Goal: Register for event/course

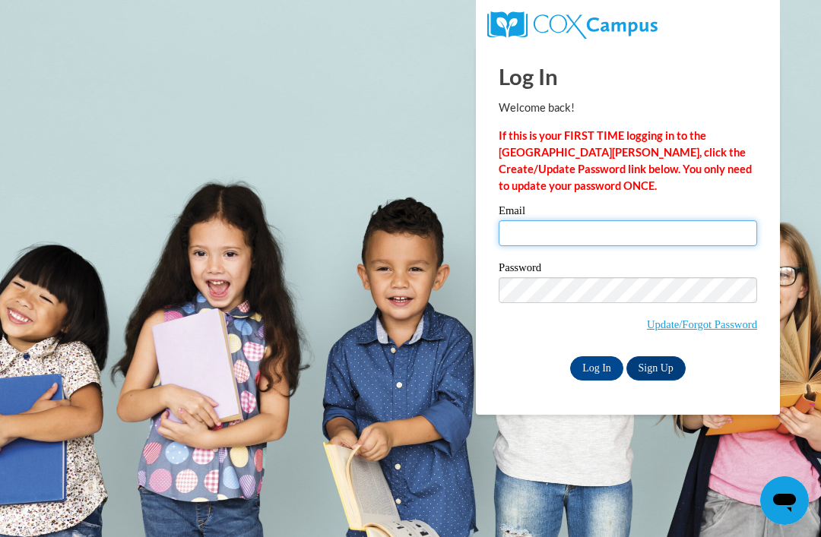
click at [594, 232] on input "Email" at bounding box center [628, 233] width 258 height 26
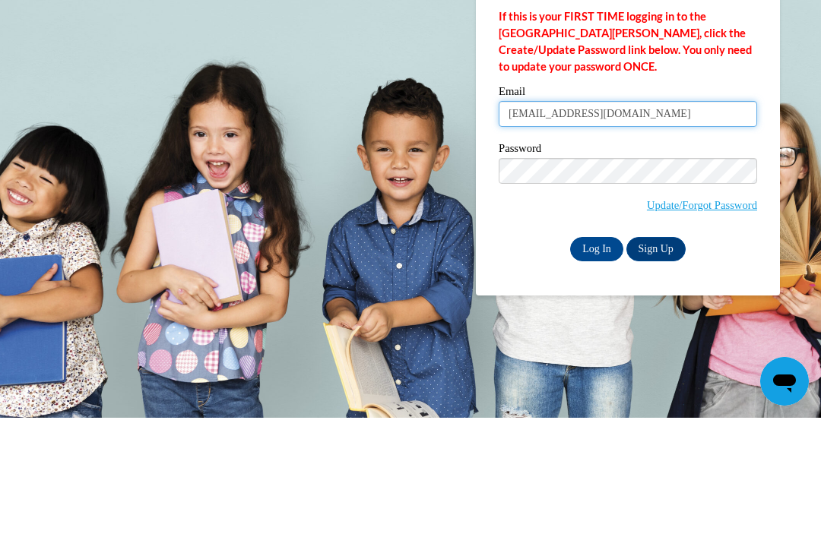
type input "ffryman2023@gmail.com"
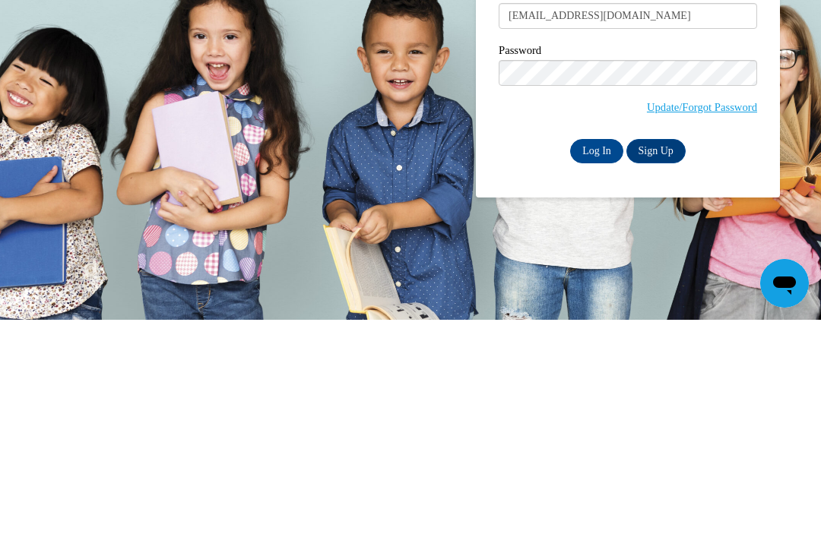
click at [597, 356] on input "Log In" at bounding box center [596, 368] width 53 height 24
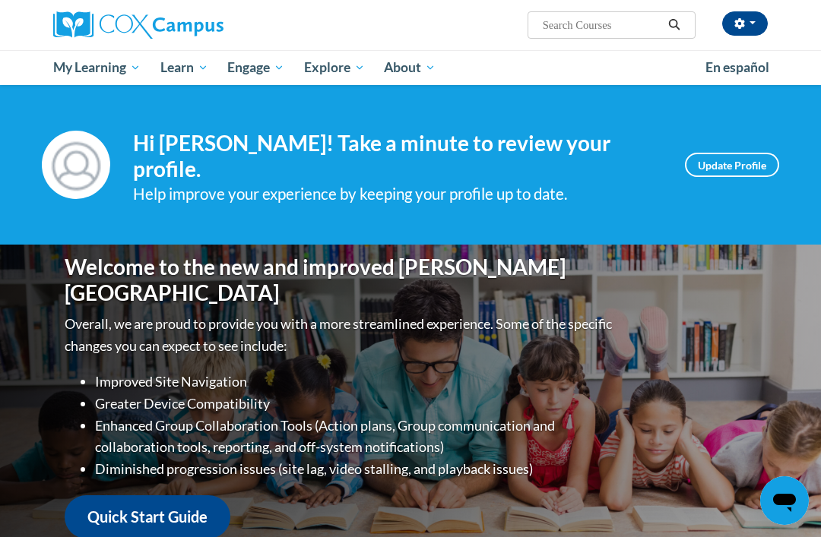
click at [0, 0] on span "Early Care and Learning" at bounding box center [0, 0] width 0 height 0
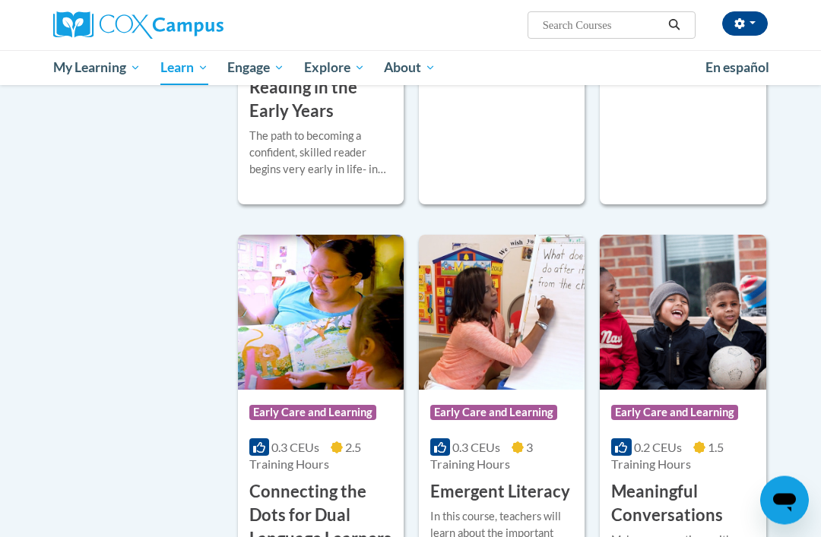
scroll to position [644, 0]
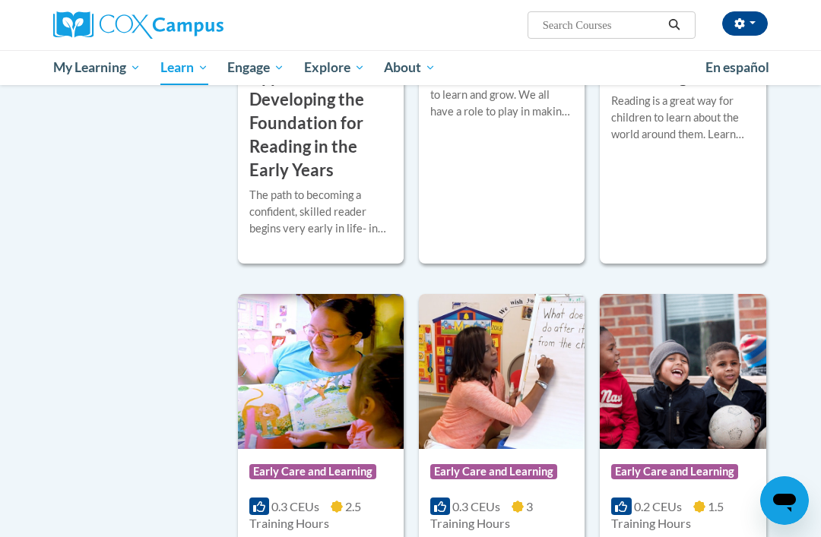
click at [0, 0] on span "My Course Progress" at bounding box center [0, 0] width 0 height 0
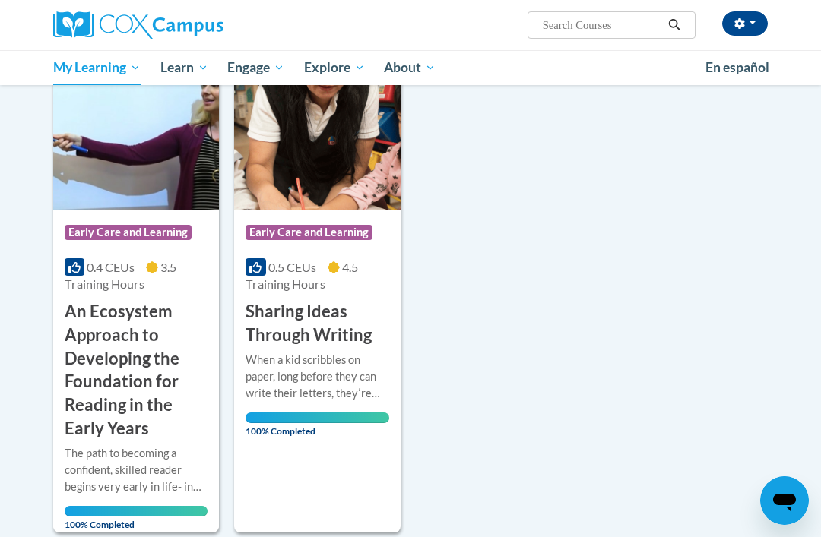
scroll to position [223, 0]
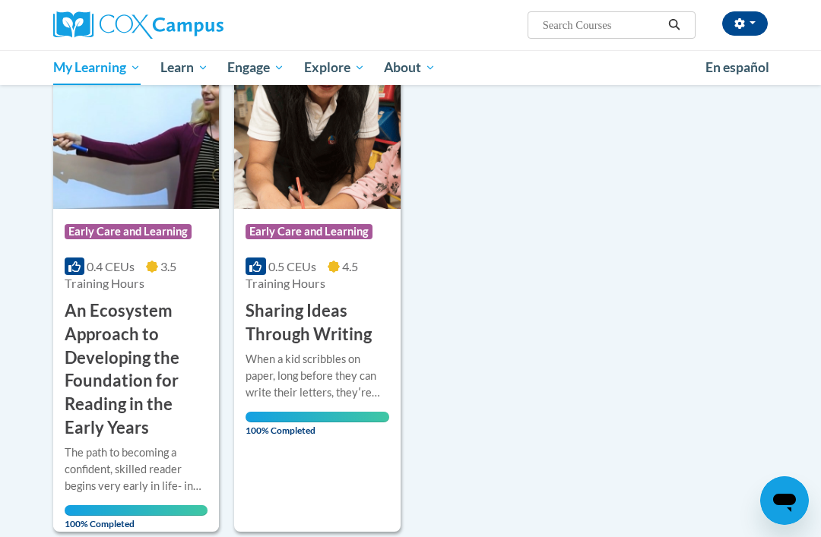
click at [0, 0] on span "Early Care and Learning" at bounding box center [0, 0] width 0 height 0
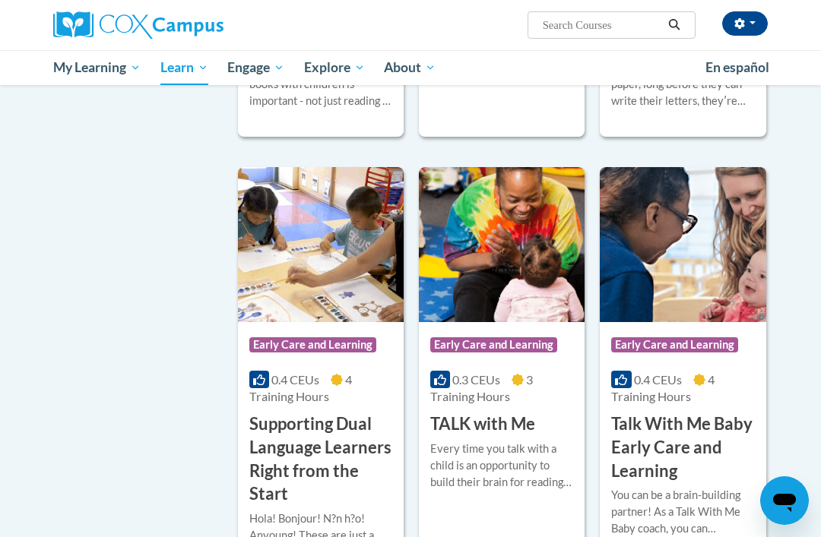
scroll to position [2134, 0]
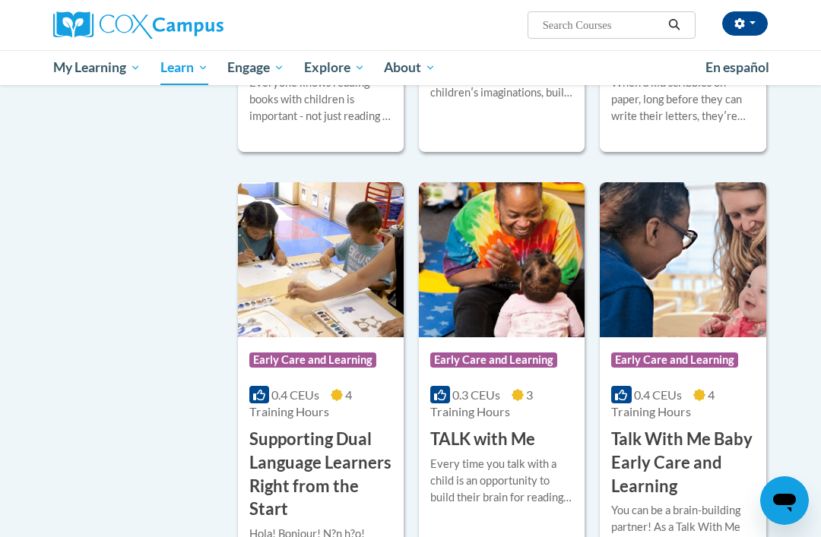
click at [350, 71] on h3 "Read with Me: Part 1" at bounding box center [320, 47] width 143 height 47
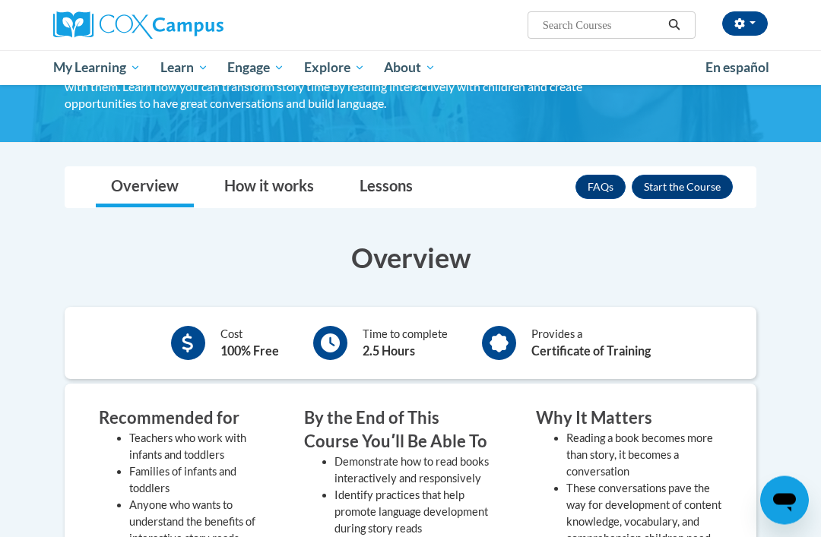
scroll to position [108, 0]
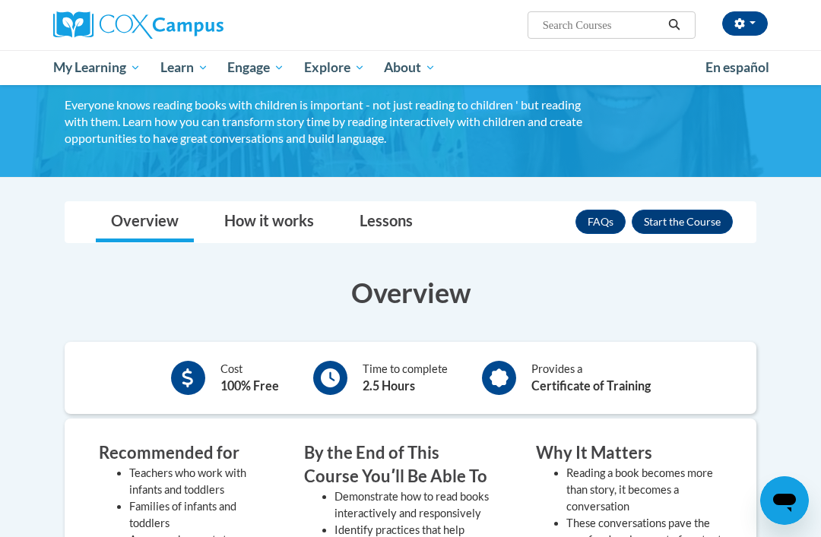
click at [698, 222] on button "Enroll" at bounding box center [682, 222] width 101 height 24
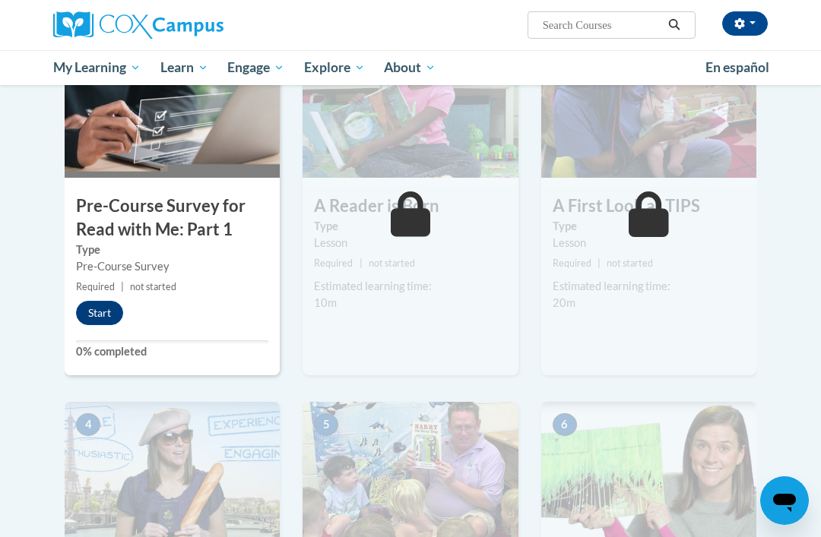
scroll to position [385, 0]
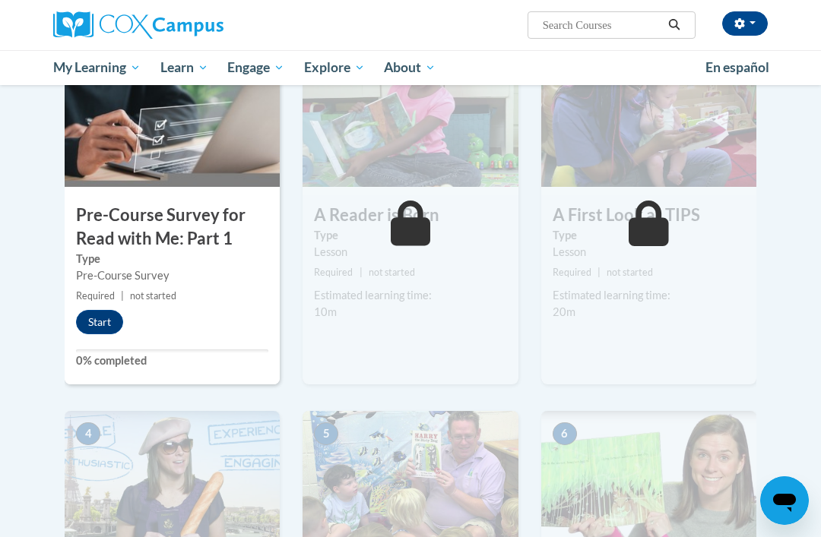
click at [105, 318] on button "Start" at bounding box center [99, 322] width 47 height 24
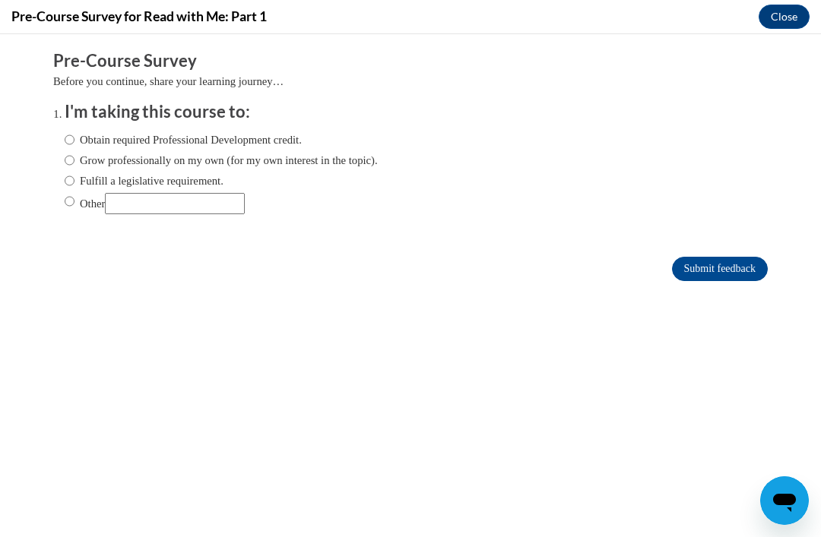
scroll to position [0, 0]
click at [65, 140] on input "Obtain required Professional Development credit." at bounding box center [70, 139] width 10 height 17
radio input "true"
click at [737, 262] on input "Submit feedback" at bounding box center [720, 269] width 96 height 24
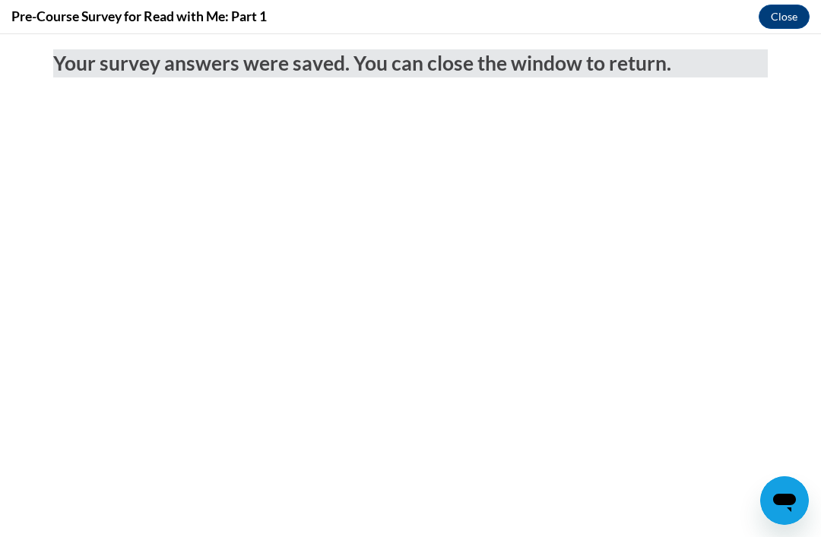
click at [777, 17] on button "Close" at bounding box center [783, 17] width 51 height 24
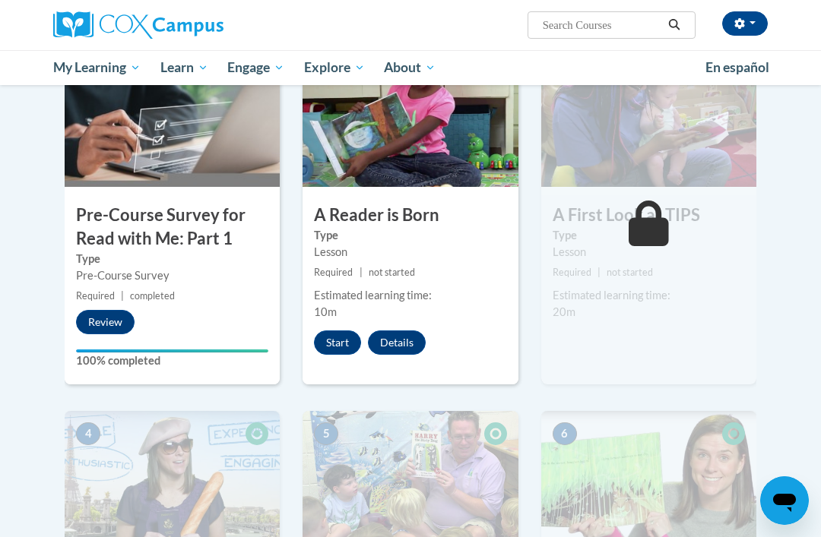
click at [340, 339] on button "Start" at bounding box center [337, 343] width 47 height 24
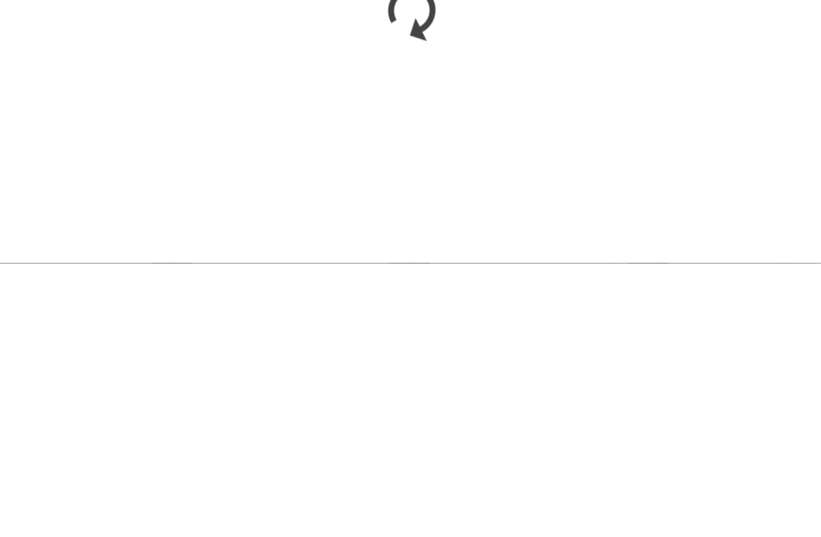
scroll to position [709, 0]
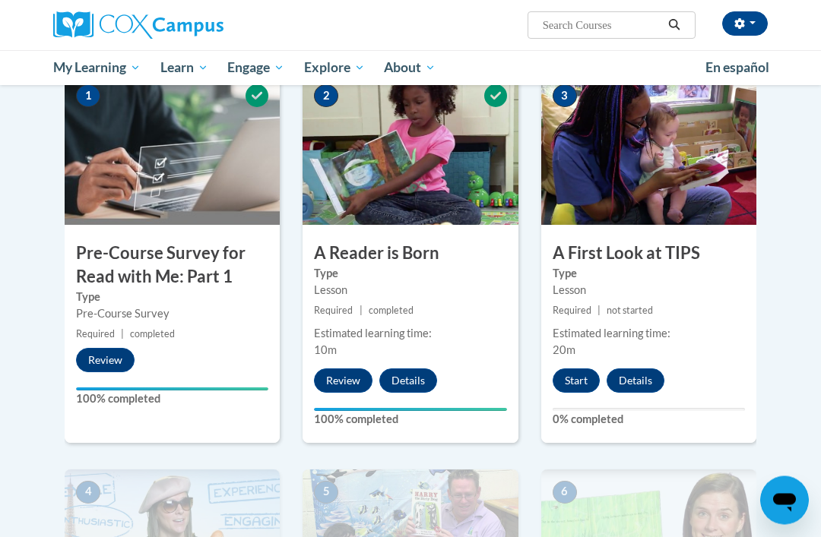
scroll to position [309, 0]
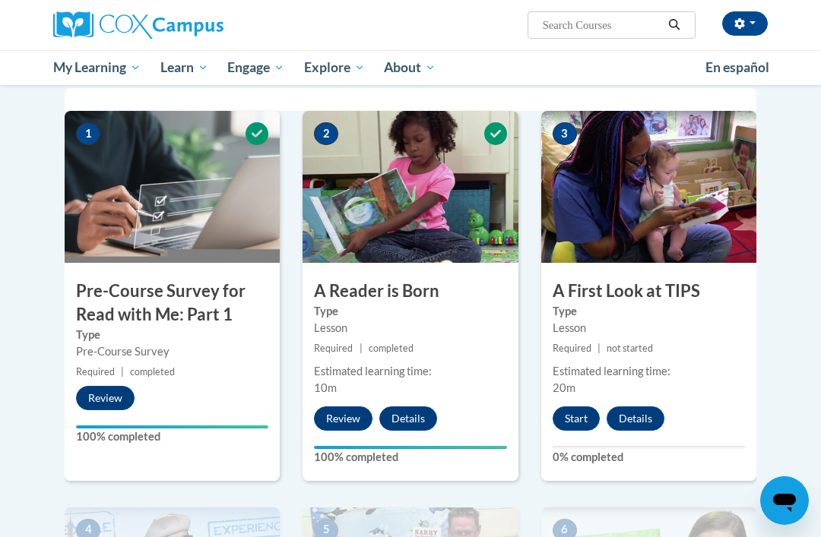
click at [576, 420] on button "Start" at bounding box center [576, 419] width 47 height 24
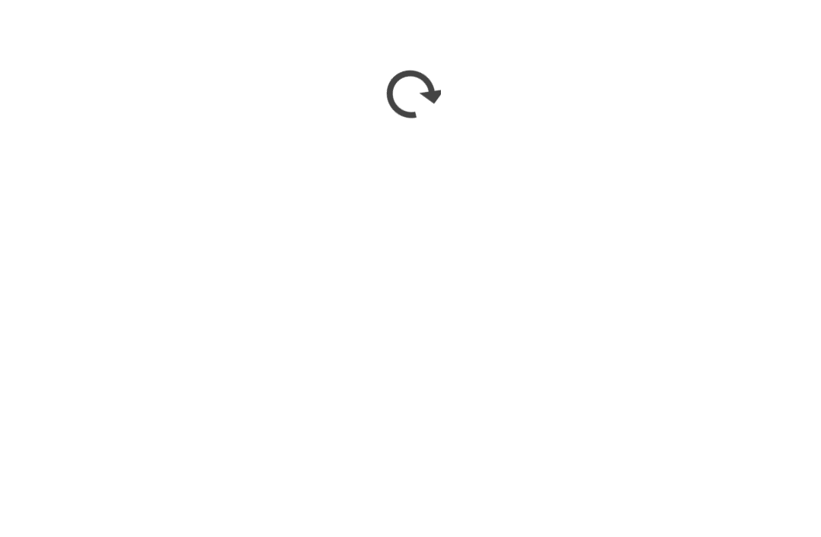
scroll to position [499, 0]
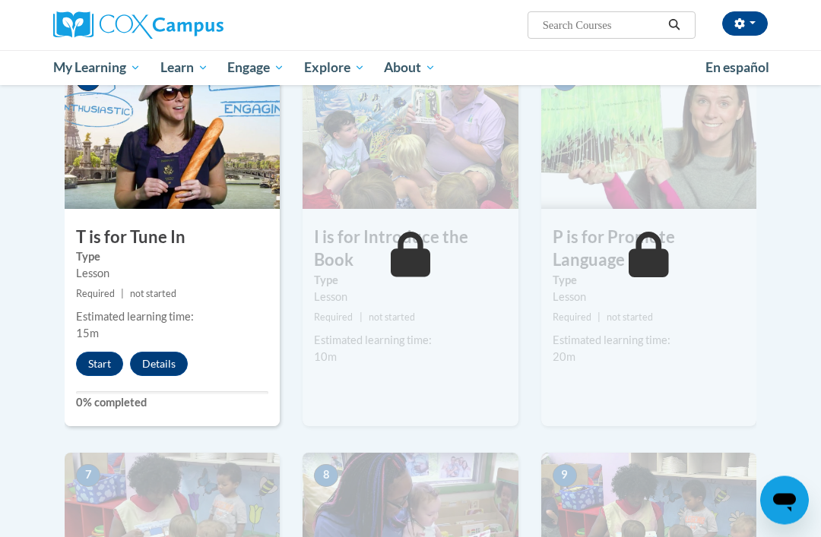
scroll to position [759, 0]
click at [97, 356] on button "Start" at bounding box center [99, 364] width 47 height 24
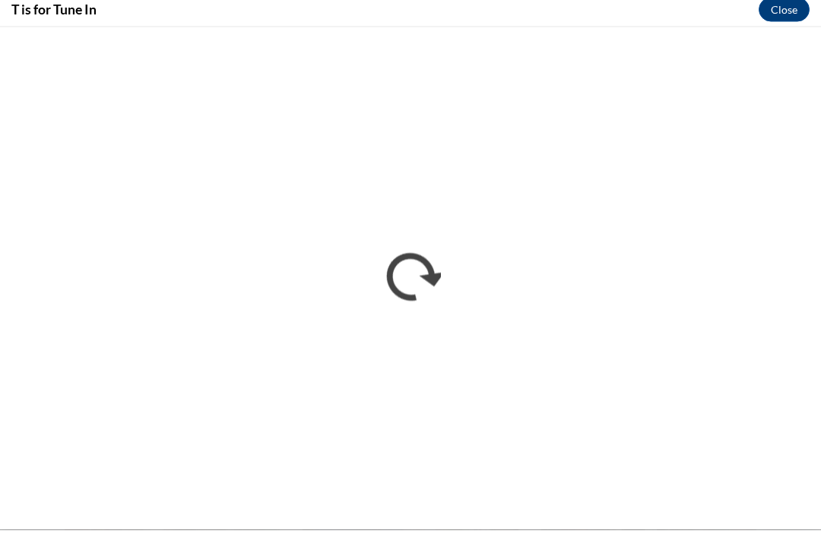
scroll to position [766, 0]
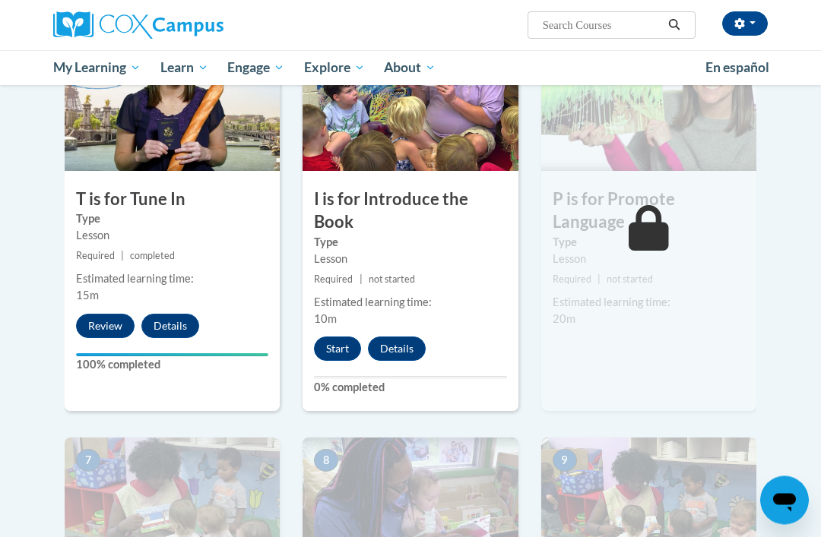
scroll to position [797, 0]
click at [337, 350] on button "Start" at bounding box center [337, 349] width 47 height 24
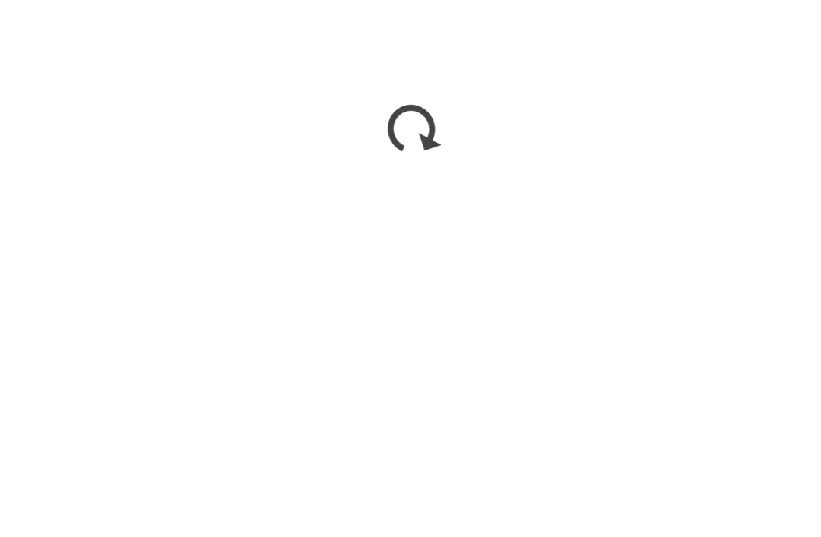
scroll to position [1509, 0]
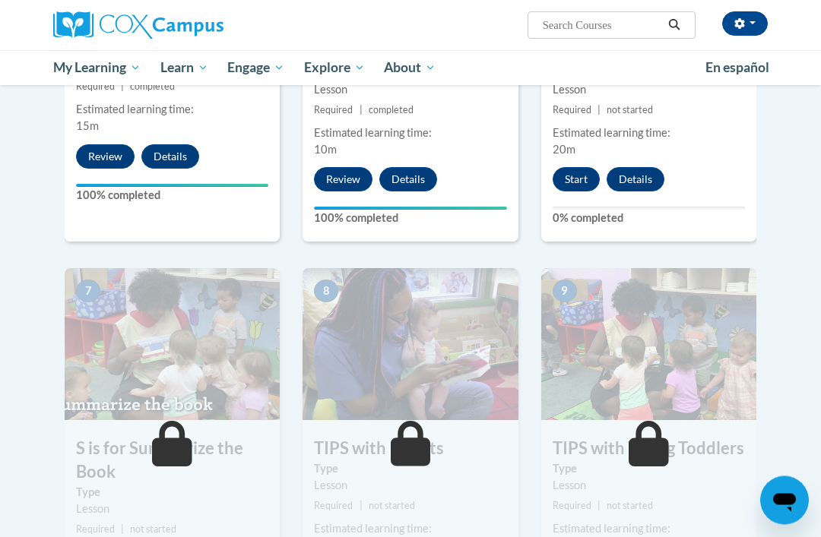
click at [574, 185] on button "Start" at bounding box center [576, 180] width 47 height 24
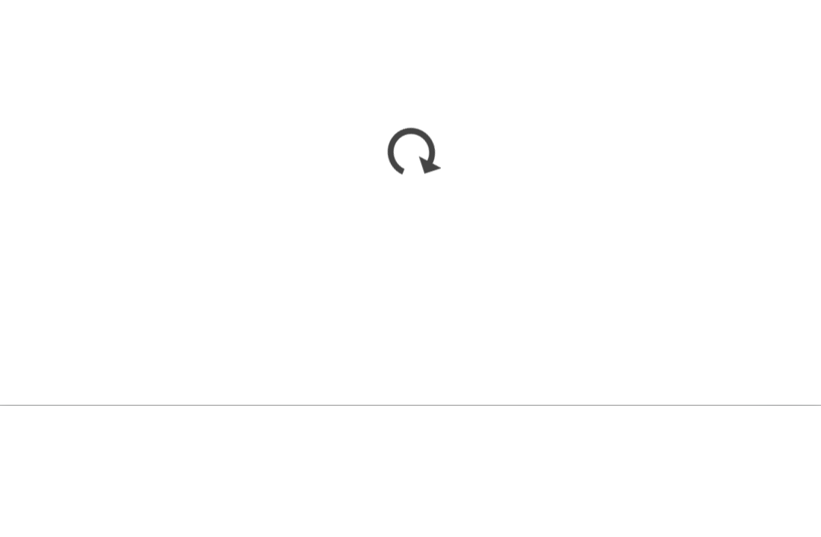
scroll to position [1098, 0]
